Goal: Task Accomplishment & Management: Manage account settings

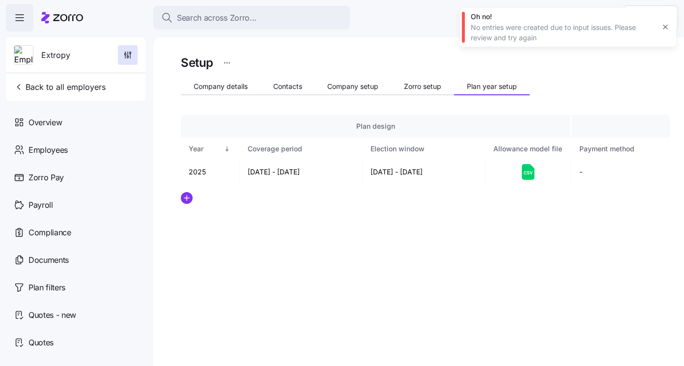
click at [665, 26] on icon "button" at bounding box center [666, 27] width 8 height 8
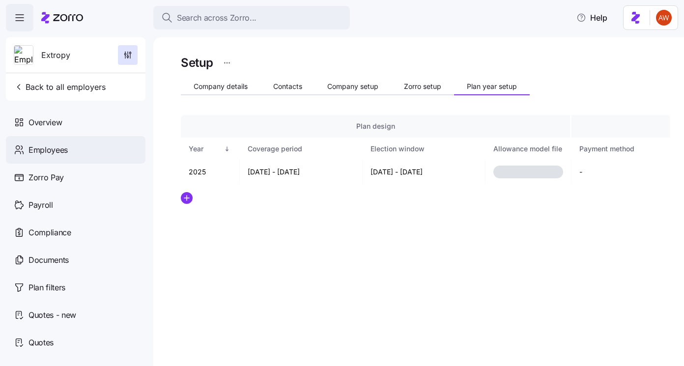
click at [74, 154] on div "Employees" at bounding box center [76, 150] width 140 height 28
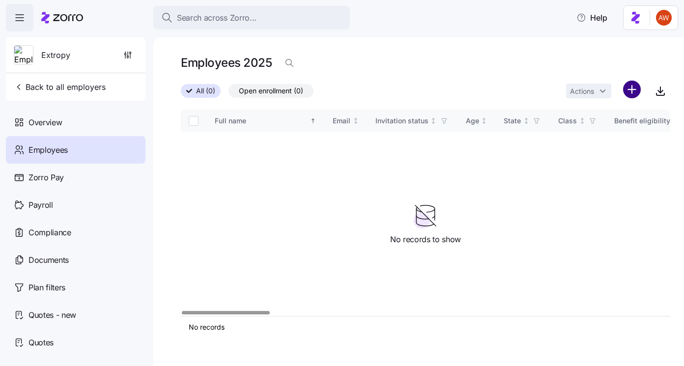
click at [640, 92] on html "Search across Zorro... Help Extropy Back to all employers Overview Employees Zo…" at bounding box center [342, 180] width 684 height 360
click at [598, 119] on span "Upload roster" at bounding box center [589, 116] width 42 height 10
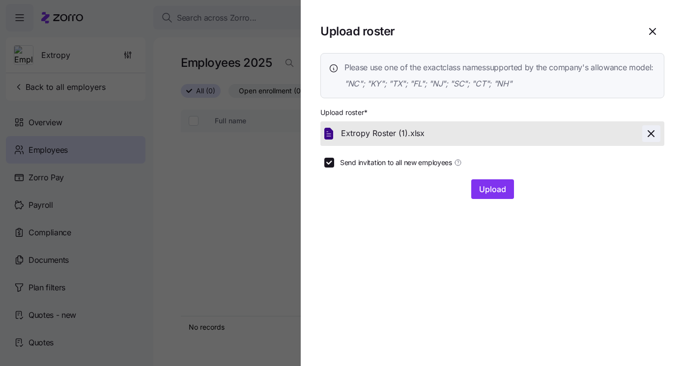
click at [652, 140] on icon "button" at bounding box center [652, 134] width 12 height 12
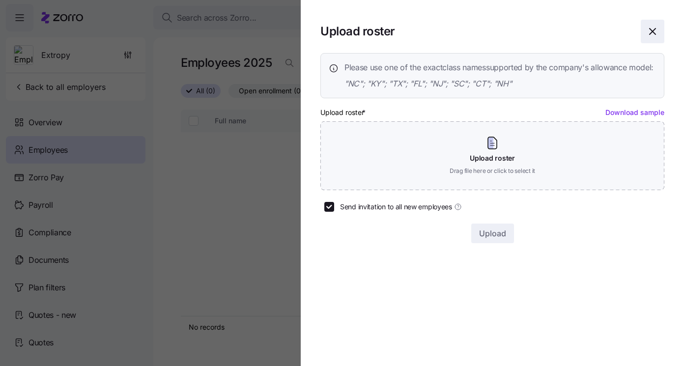
click at [653, 31] on icon "button" at bounding box center [653, 32] width 12 height 12
